Goal: Check status: Check status

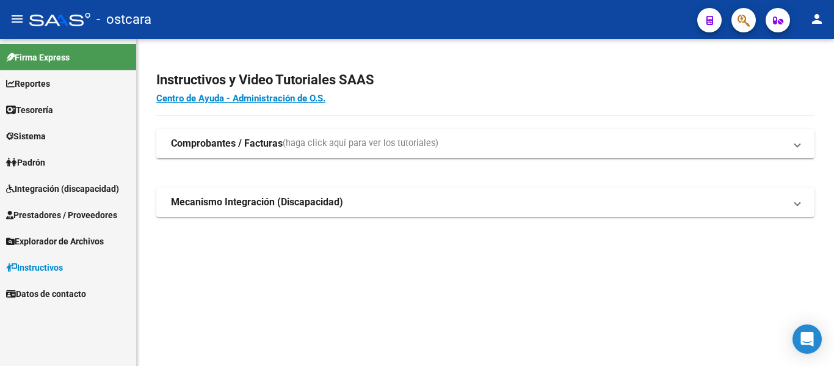
click at [737, 23] on button "button" at bounding box center [743, 20] width 24 height 24
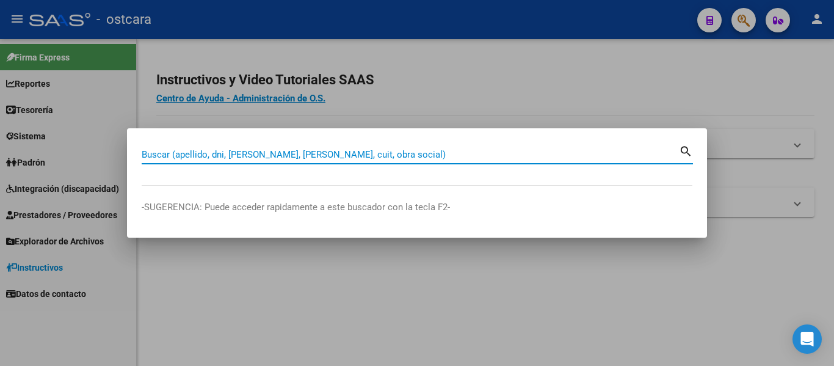
paste input "17603308"
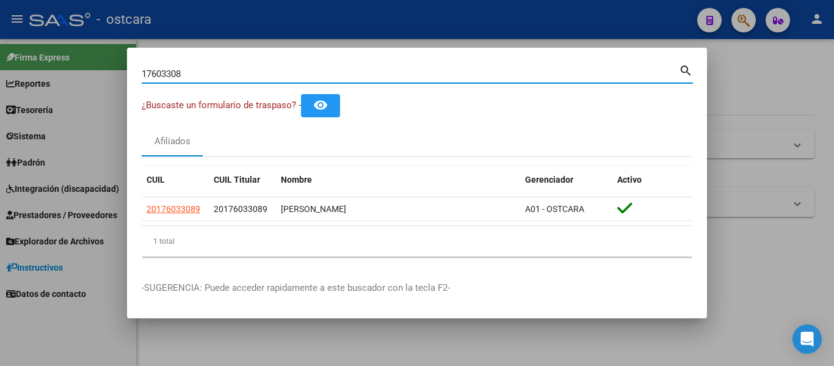
drag, startPoint x: 156, startPoint y: 66, endPoint x: 60, endPoint y: 65, distance: 95.8
click at [63, 65] on div "17603308 Buscar (apellido, dni, cuil, nro traspaso, cuit, obra social) search ¿…" at bounding box center [417, 183] width 834 height 366
type input "20261592879"
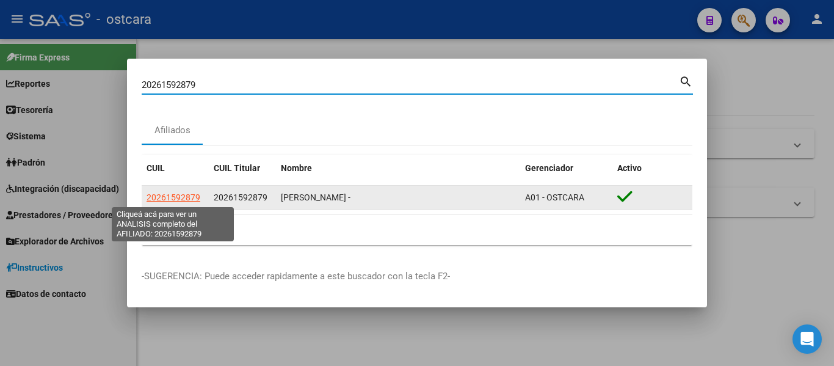
click at [163, 196] on span "20261592879" at bounding box center [173, 197] width 54 height 10
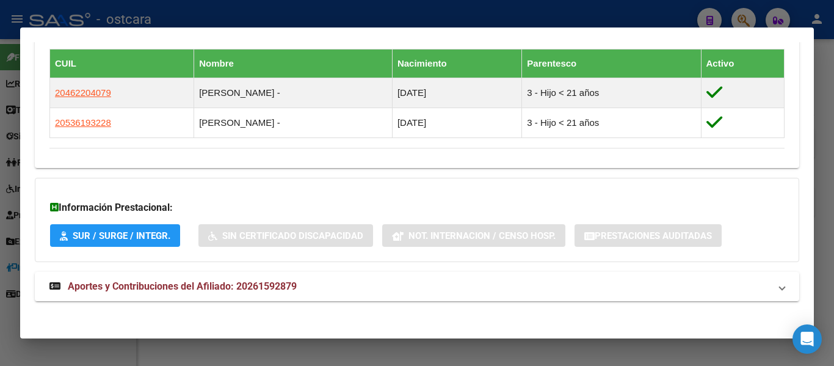
scroll to position [681, 0]
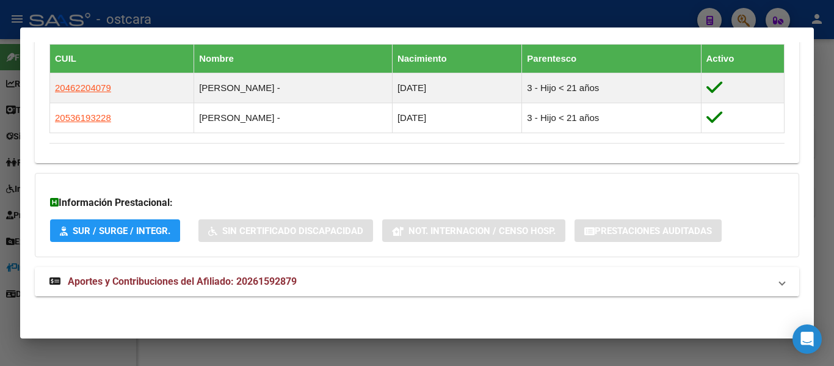
click at [276, 274] on strong "Aportes y Contribuciones del Afiliado: 20261592879" at bounding box center [172, 281] width 247 height 15
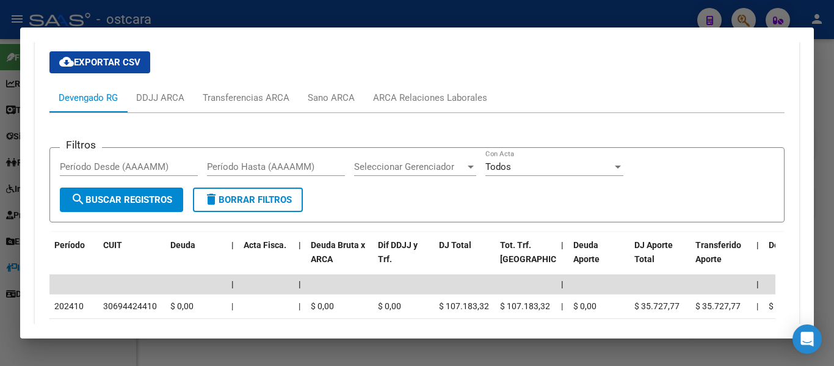
scroll to position [986, 0]
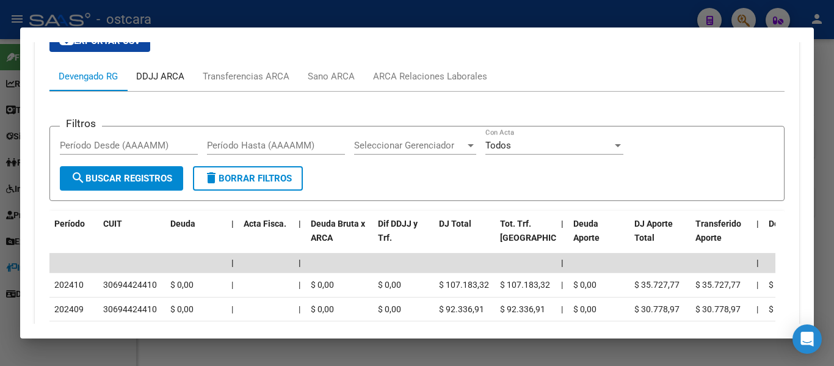
click at [170, 73] on div "DDJJ ARCA" at bounding box center [160, 76] width 48 height 13
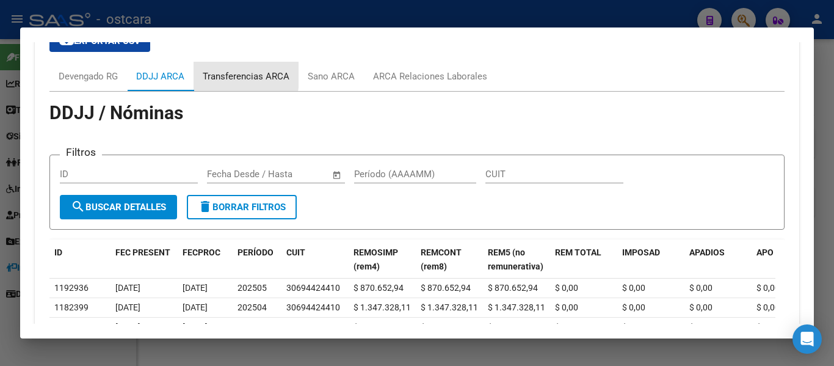
click at [217, 74] on div "Transferencias ARCA" at bounding box center [246, 76] width 87 height 13
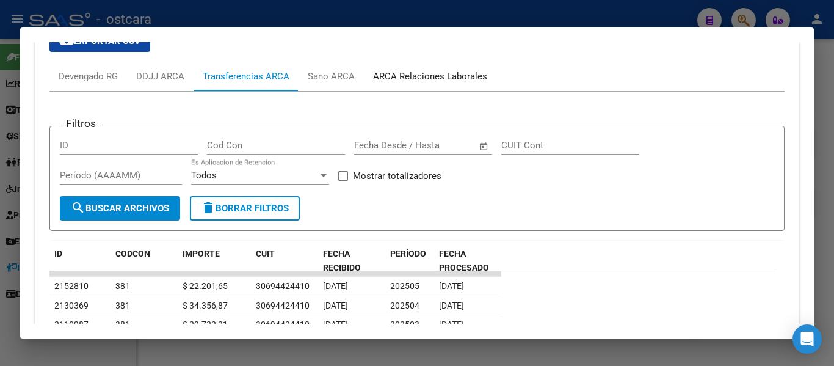
click at [414, 74] on div "ARCA Relaciones Laborales" at bounding box center [430, 76] width 114 height 13
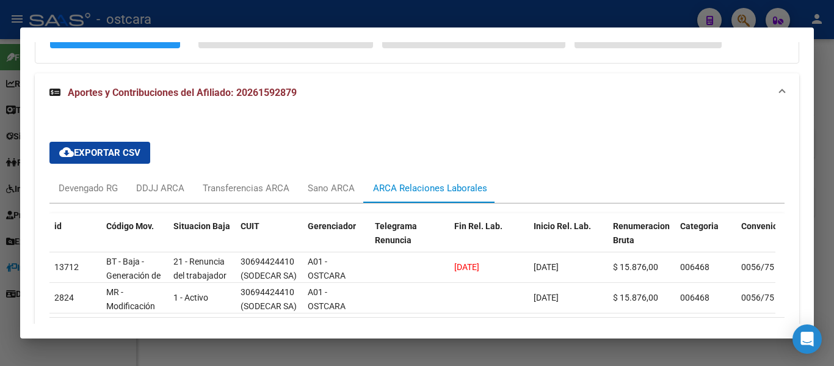
scroll to position [931, 0]
